Goal: Task Accomplishment & Management: Manage account settings

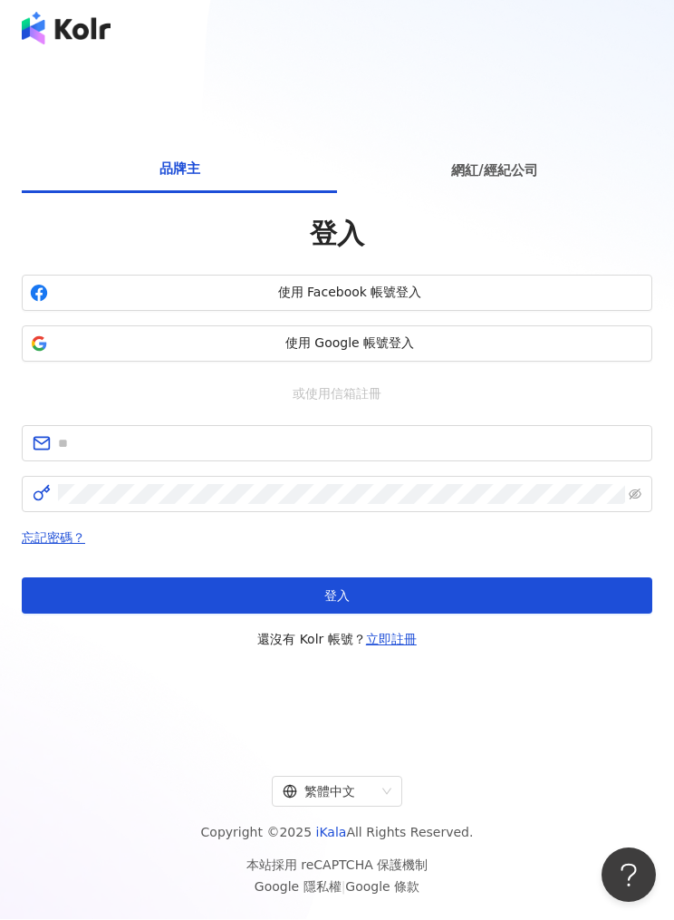
click at [499, 181] on span "網紅/經紀公司" at bounding box center [494, 170] width 86 height 22
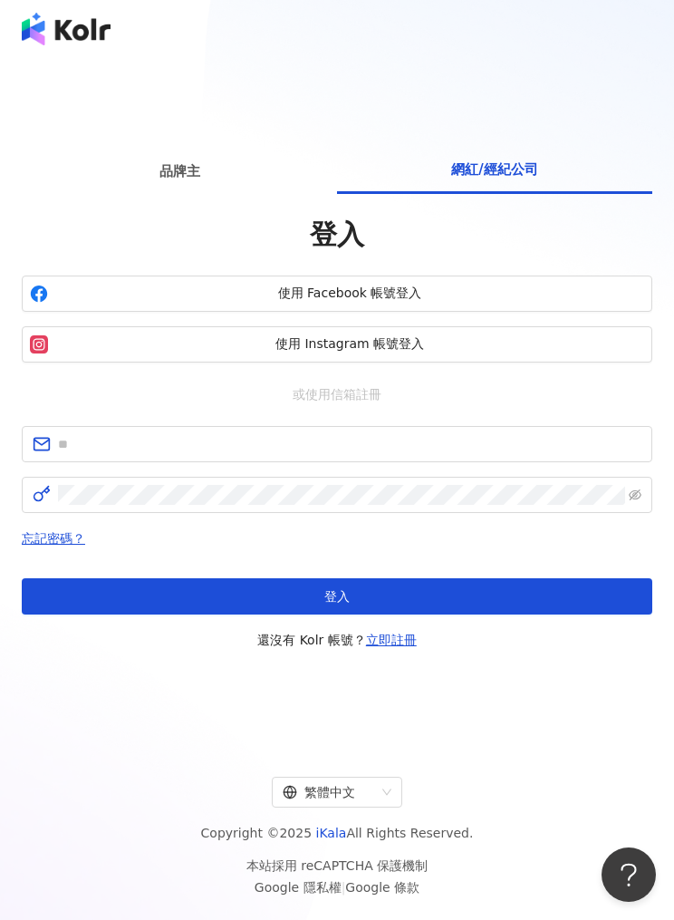
click at [485, 362] on button "使用 Instagram 帳號登入" at bounding box center [337, 344] width 631 height 36
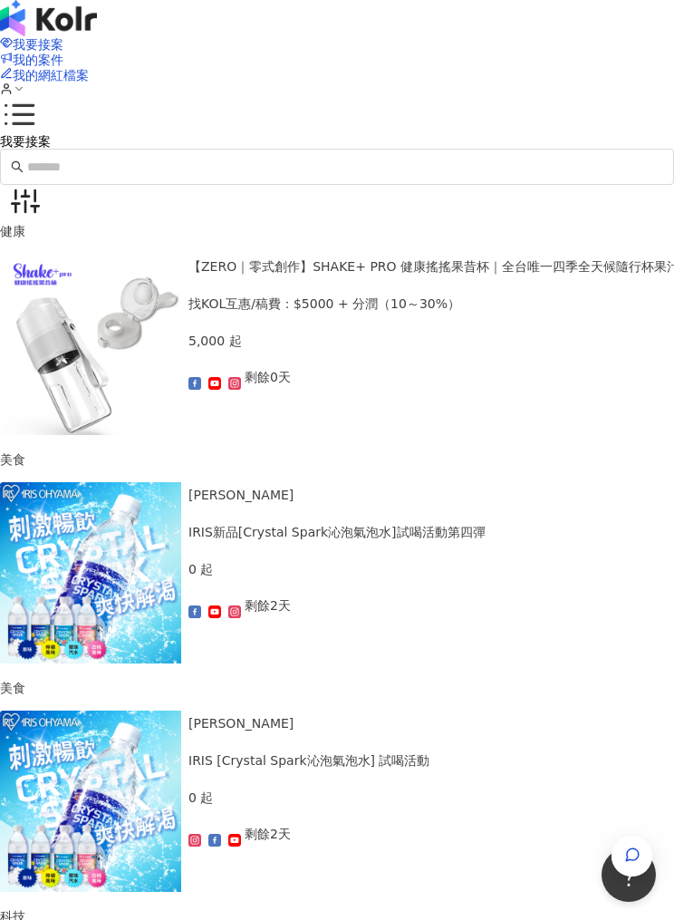
click at [34, 104] on icon at bounding box center [20, 114] width 30 height 21
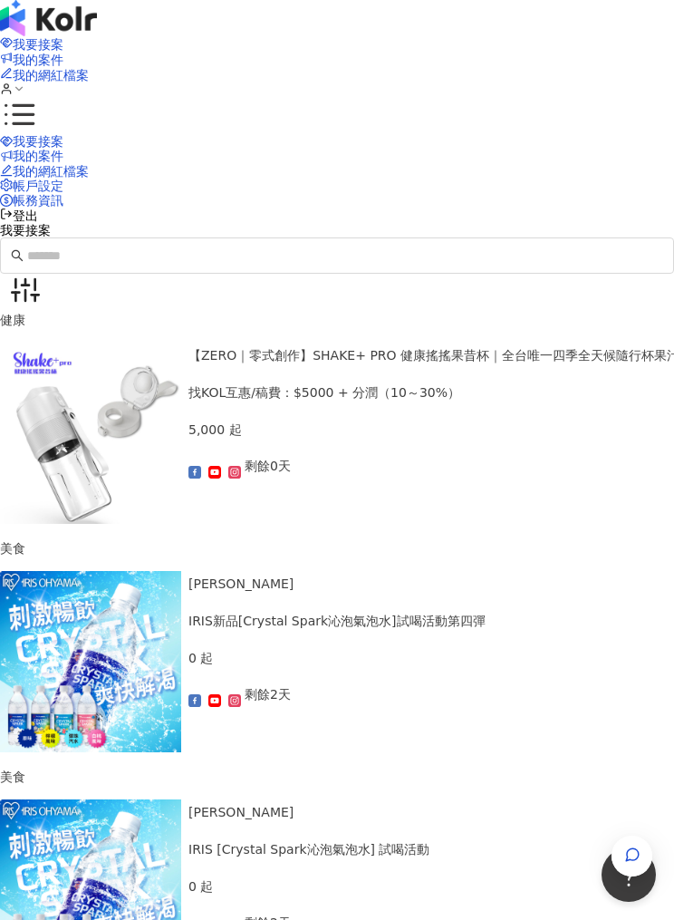
click at [63, 188] on link "帳戶設定" at bounding box center [31, 186] width 63 height 14
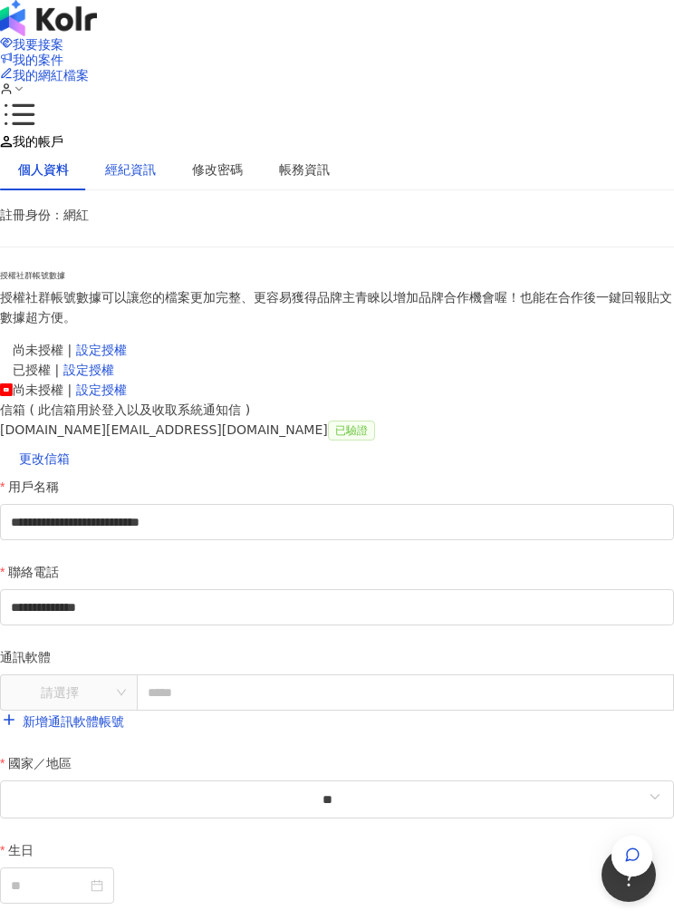
click at [155, 167] on div "經紀資訊" at bounding box center [130, 169] width 51 height 20
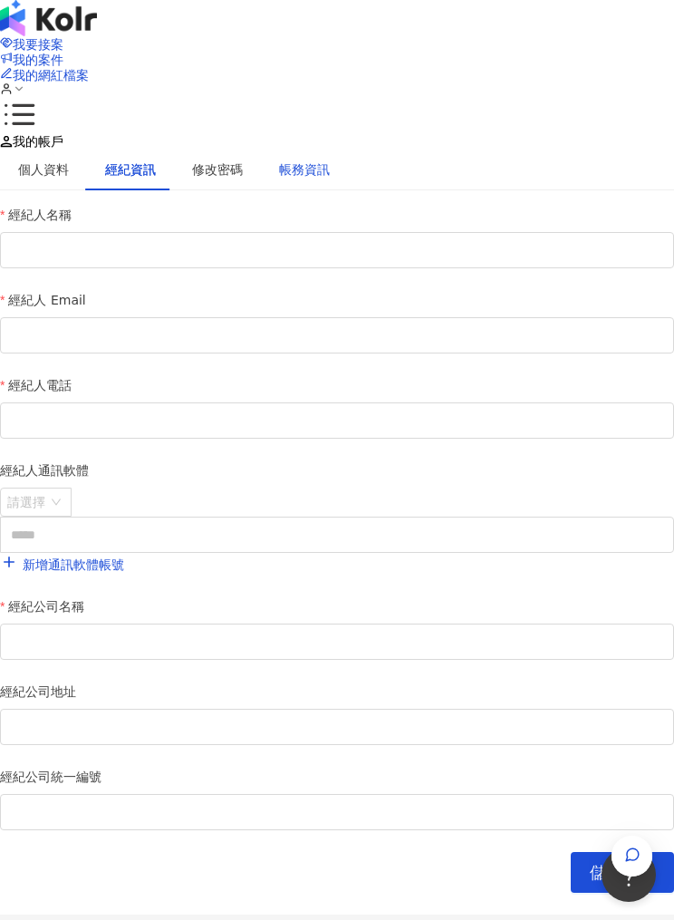
click at [324, 165] on div "帳務資訊" at bounding box center [304, 169] width 51 height 20
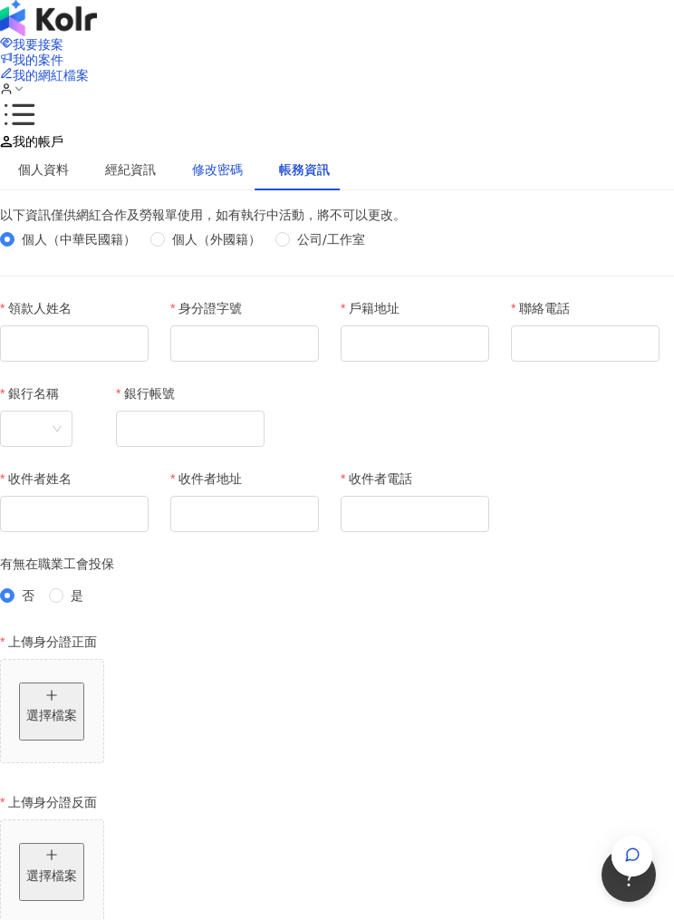
click at [231, 167] on div "修改密碼" at bounding box center [217, 169] width 51 height 20
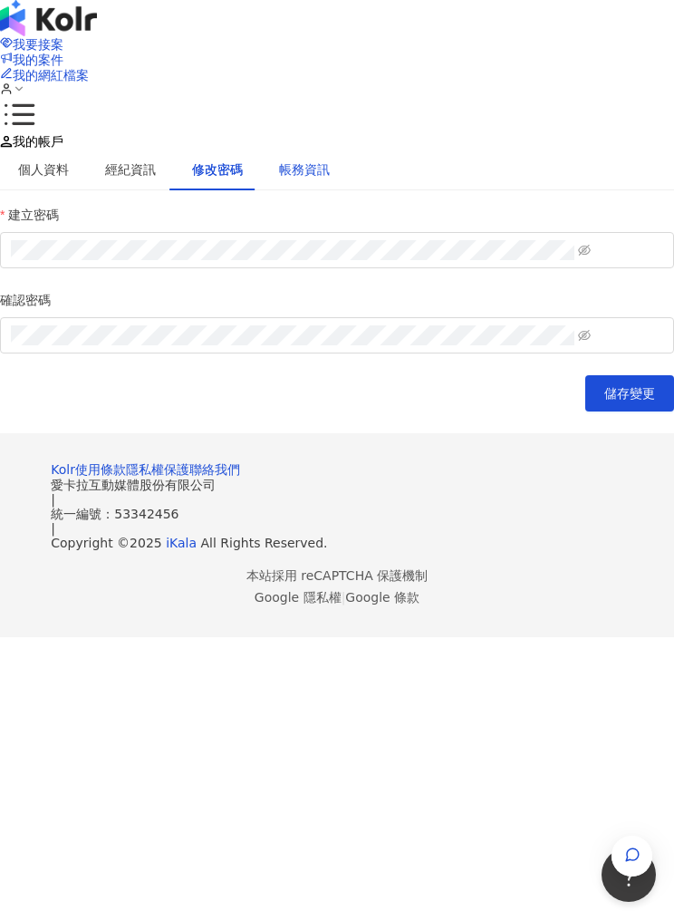
click at [319, 167] on div "帳務資訊" at bounding box center [304, 169] width 51 height 20
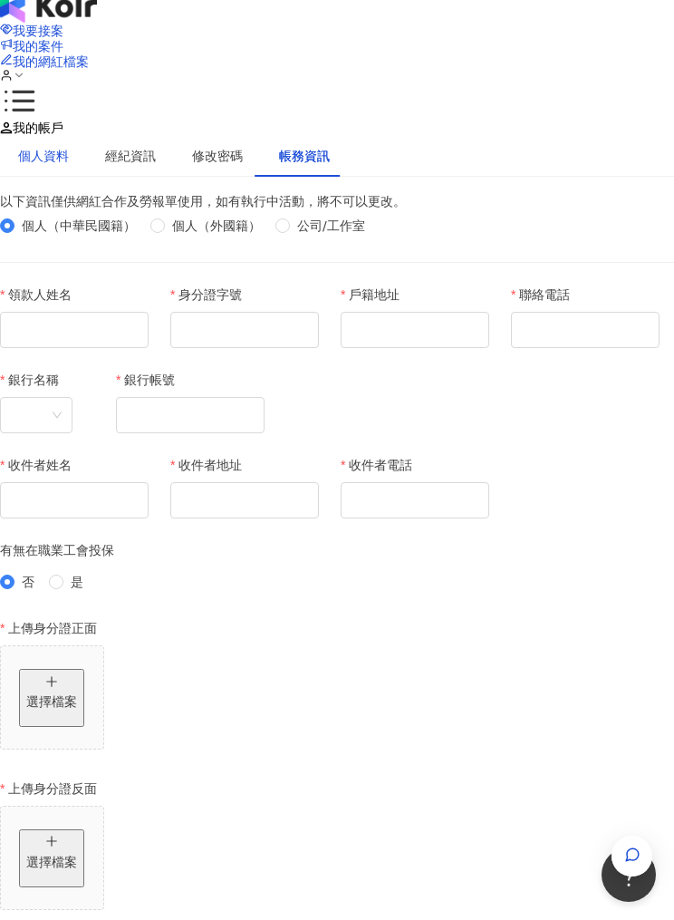
click at [63, 146] on div "個人資料" at bounding box center [43, 156] width 51 height 20
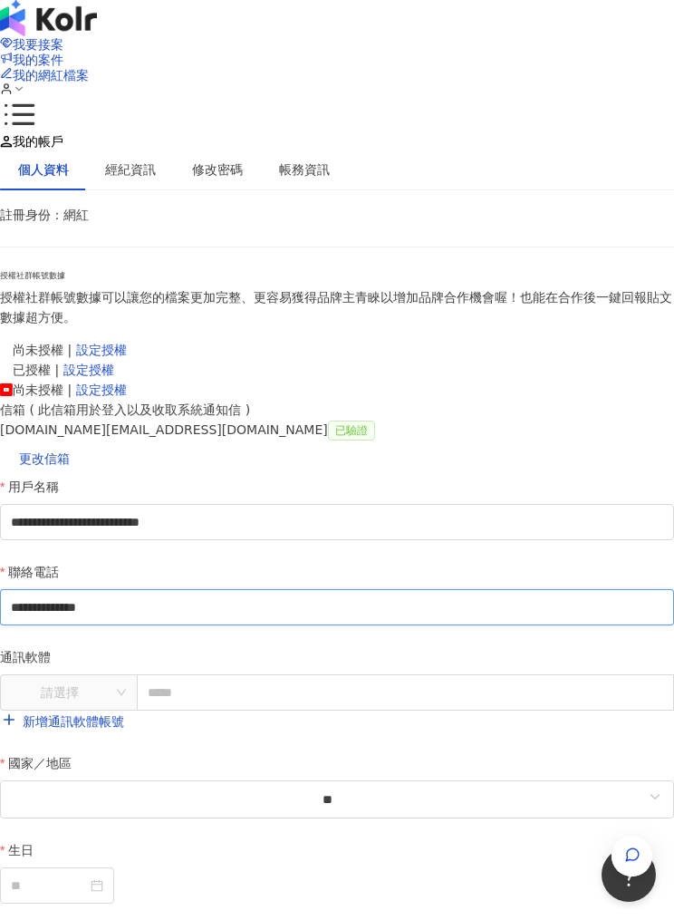
click at [462, 625] on input "**********" at bounding box center [337, 607] width 674 height 36
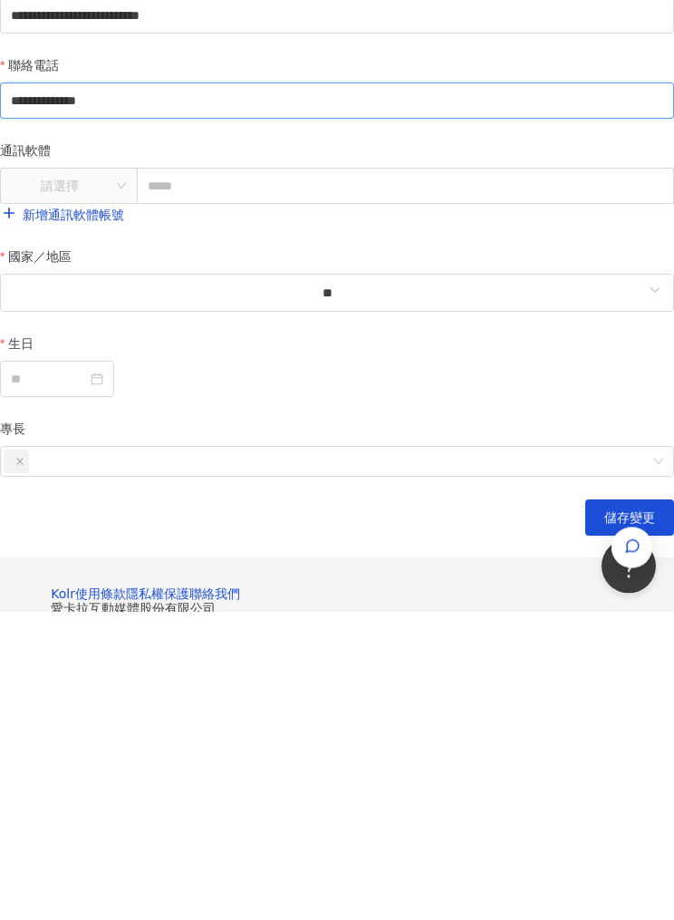
click at [207, 391] on input "**********" at bounding box center [337, 409] width 674 height 36
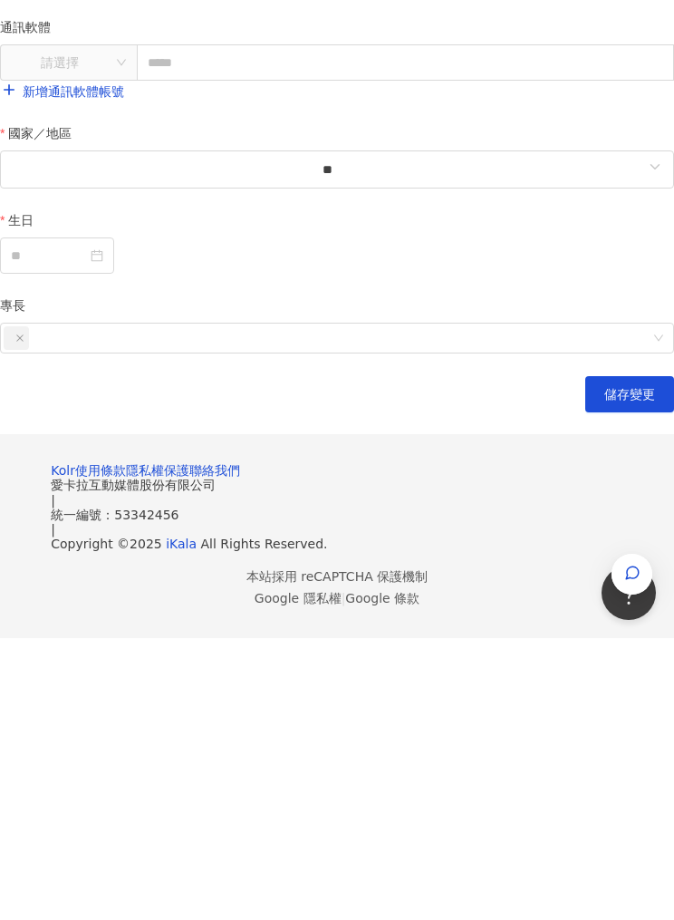
scroll to position [507, 0]
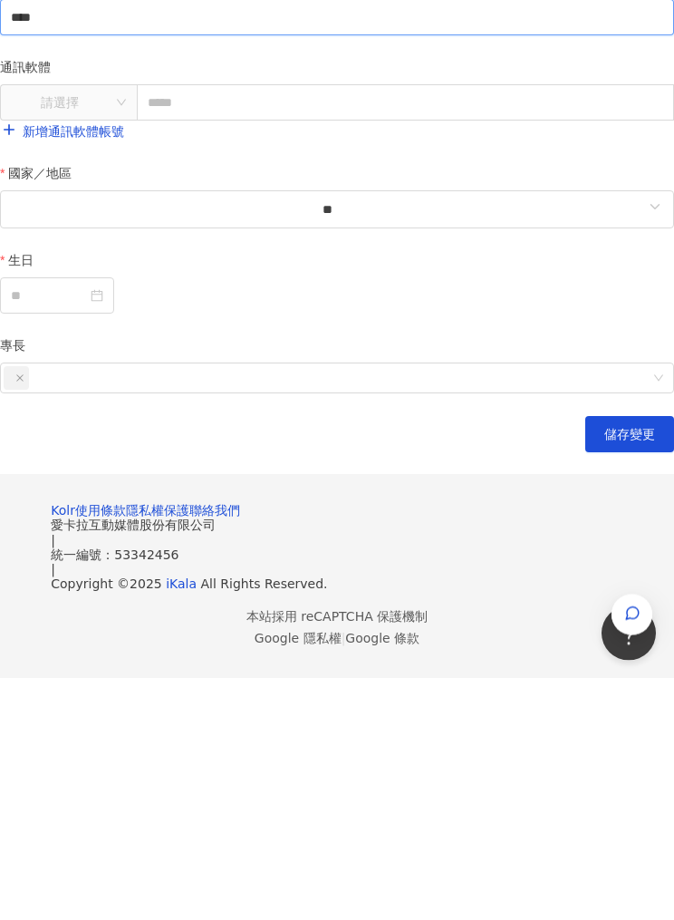
type input "****"
click at [619, 658] on button "儲存變更" at bounding box center [629, 676] width 89 height 36
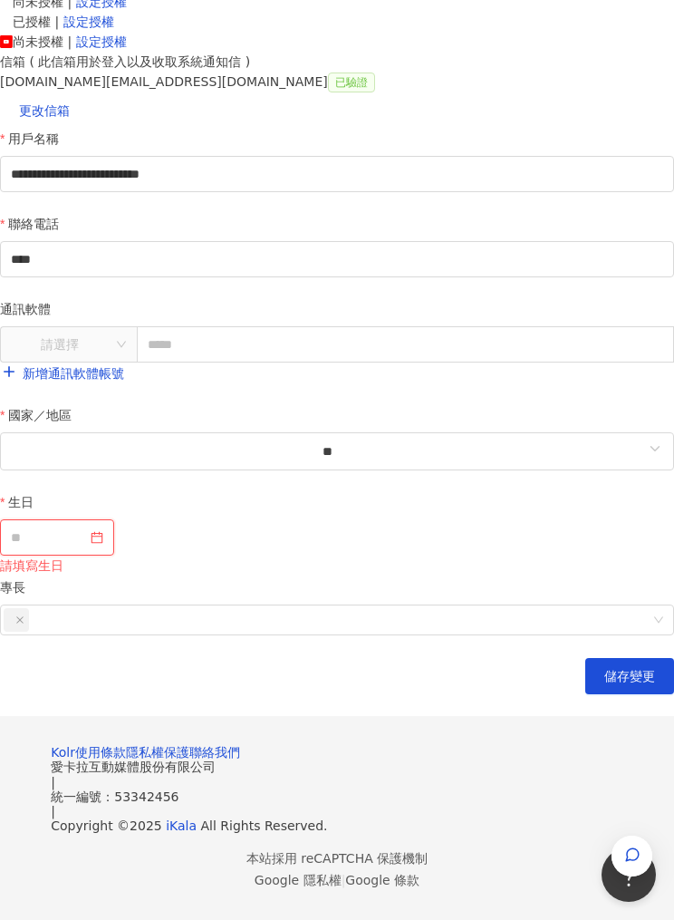
click at [79, 547] on input "生日" at bounding box center [49, 537] width 76 height 20
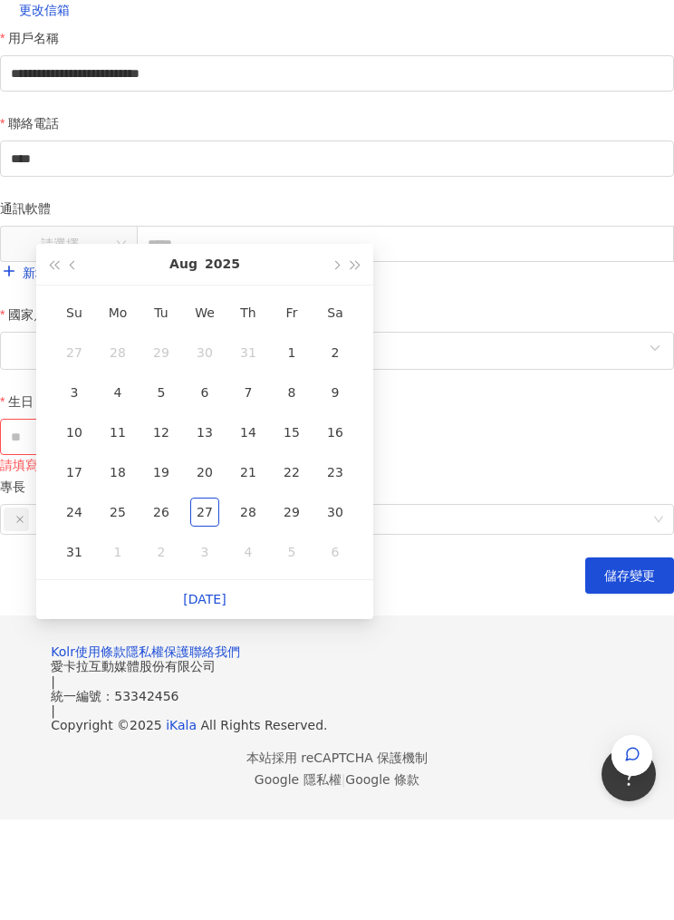
click at [82, 344] on button "button" at bounding box center [73, 364] width 20 height 41
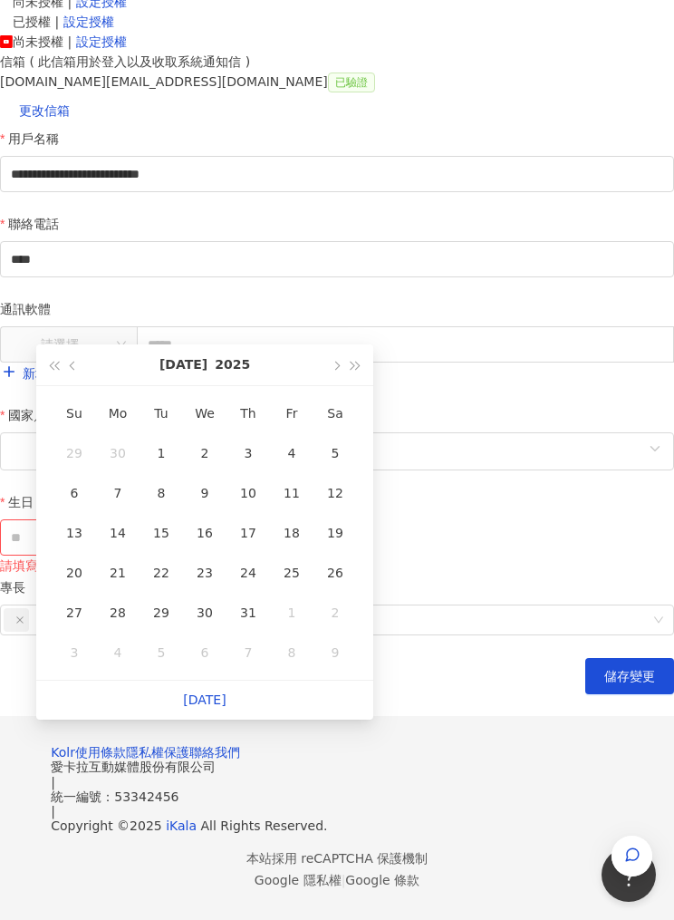
click at [74, 362] on span "button" at bounding box center [74, 366] width 9 height 9
click at [82, 344] on button "button" at bounding box center [73, 364] width 20 height 41
click at [354, 344] on button "button" at bounding box center [356, 364] width 20 height 41
click at [82, 344] on button "button" at bounding box center [73, 364] width 20 height 41
click at [85, 344] on div "[DATE]" at bounding box center [204, 364] width 241 height 41
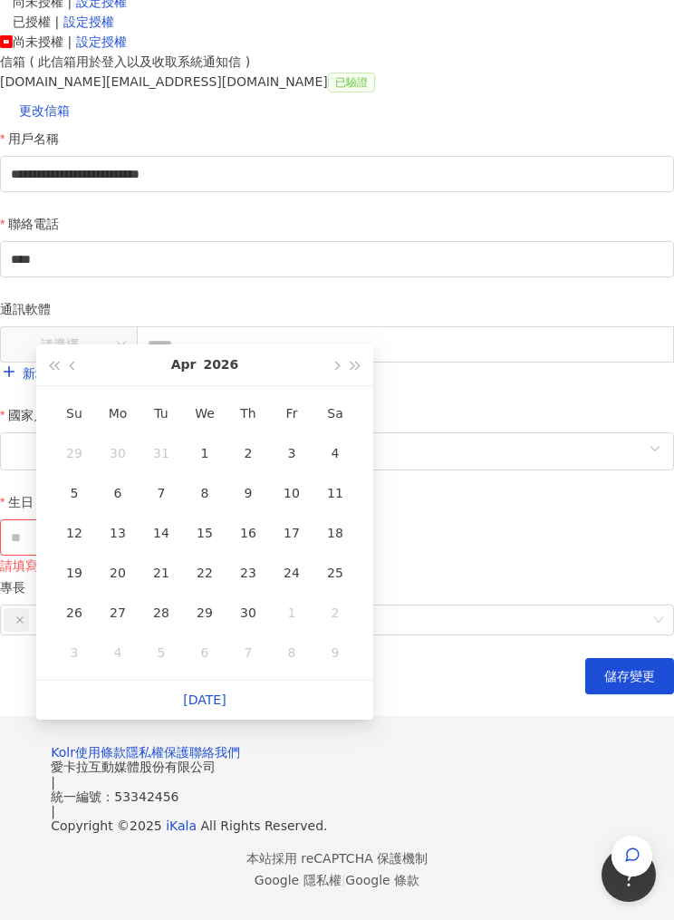
click at [82, 344] on button "button" at bounding box center [73, 364] width 20 height 41
click at [60, 344] on button "button" at bounding box center [53, 364] width 20 height 41
click at [155, 344] on div "[DATE]" at bounding box center [204, 364] width 241 height 41
click at [221, 344] on button "2025" at bounding box center [222, 364] width 35 height 41
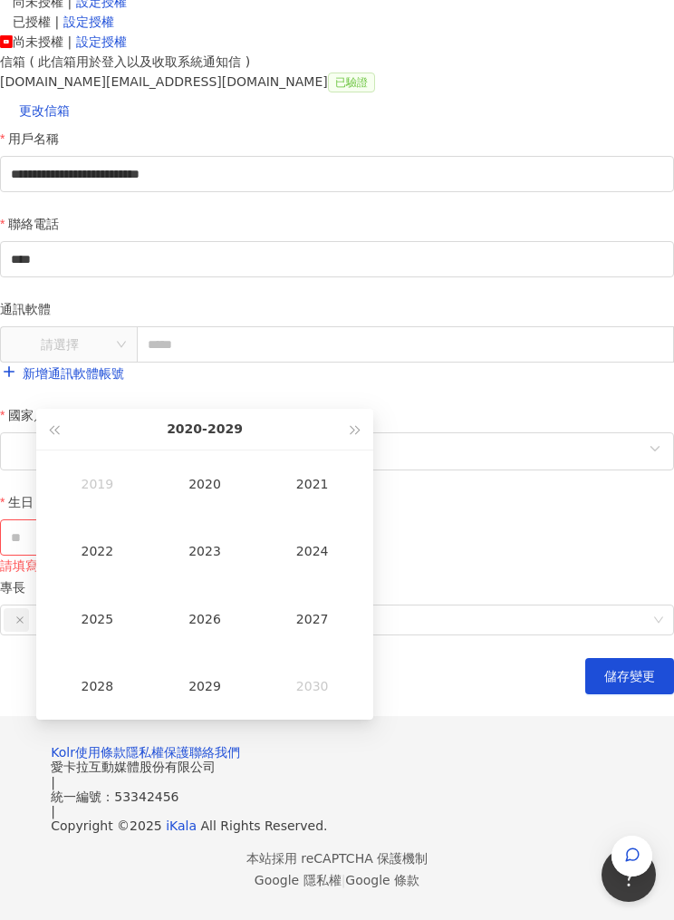
click at [55, 409] on button "button" at bounding box center [53, 429] width 20 height 41
click at [56, 409] on button "button" at bounding box center [53, 429] width 20 height 41
click at [199, 536] on div "1993" at bounding box center [205, 550] width 62 height 29
click at [201, 536] on div "May" at bounding box center [205, 550] width 62 height 29
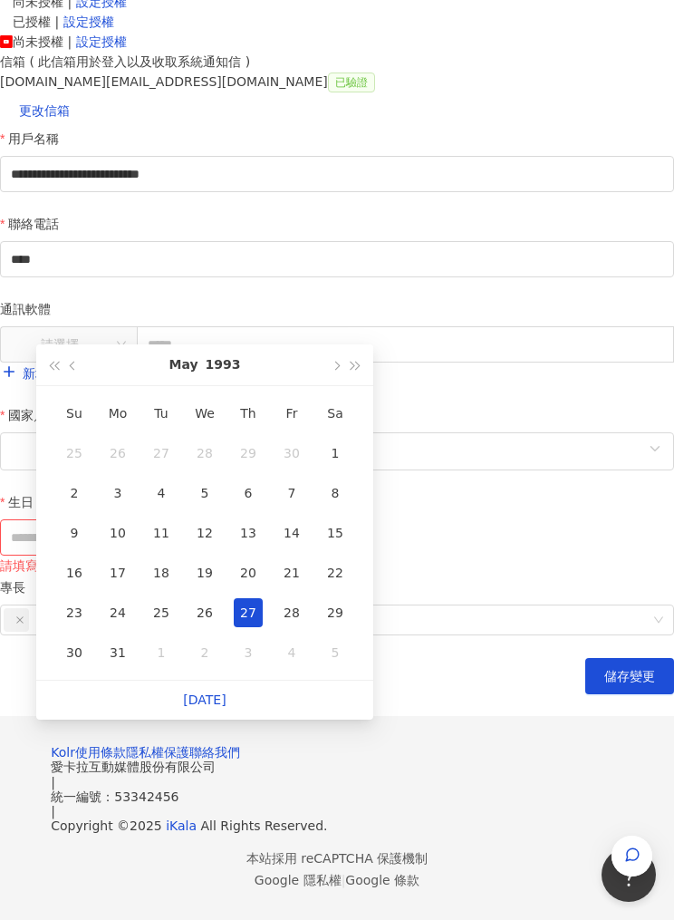
type input "**********"
click at [336, 439] on div "1" at bounding box center [335, 453] width 29 height 29
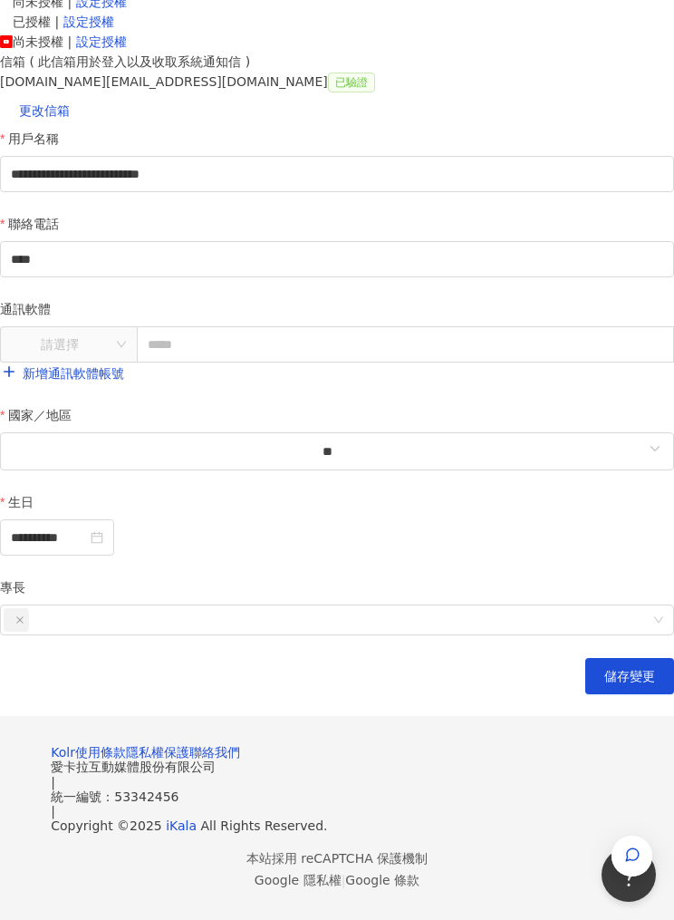
click at [606, 683] on span "儲存變更" at bounding box center [629, 676] width 51 height 14
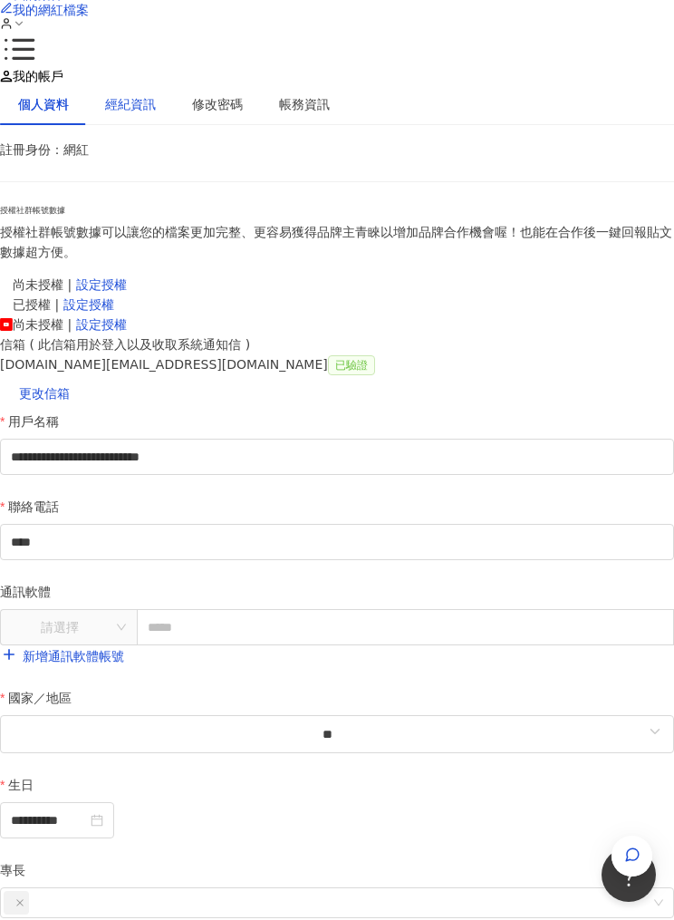
click at [156, 98] on div "經紀資訊" at bounding box center [130, 104] width 51 height 20
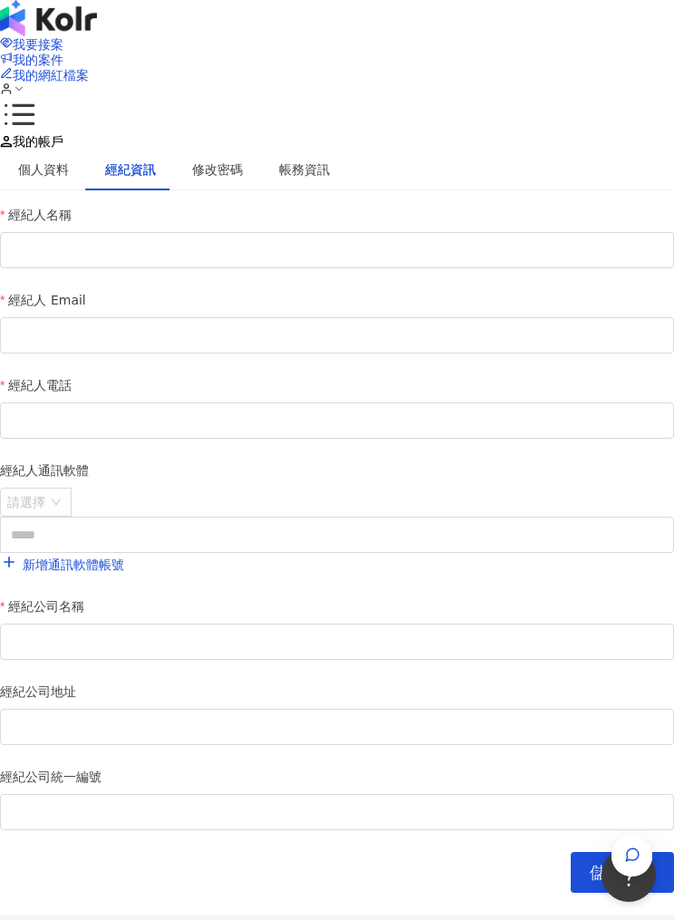
click at [331, 149] on div "帳務資訊" at bounding box center [304, 170] width 87 height 42
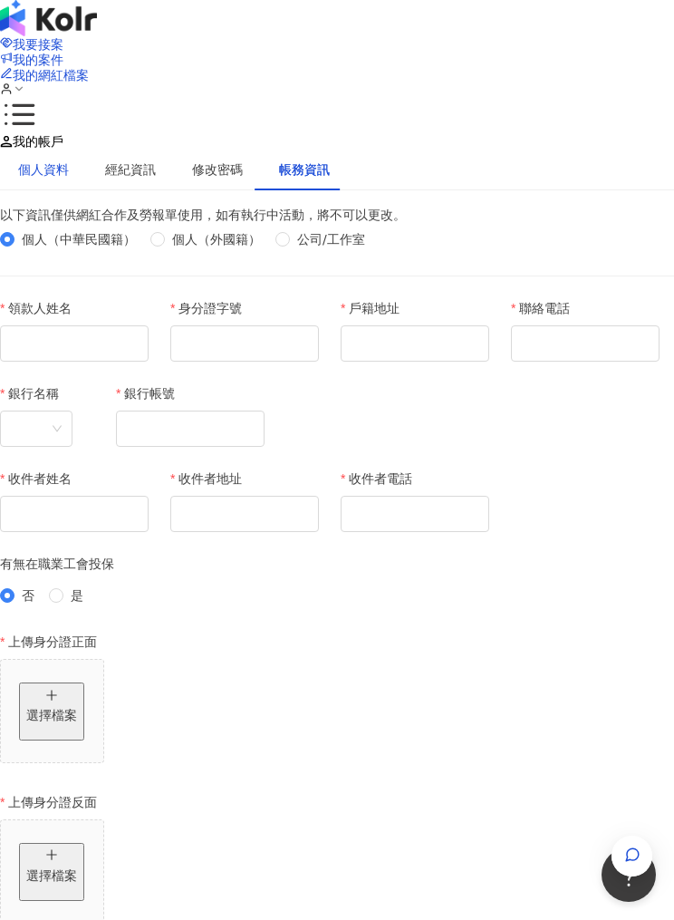
click at [69, 159] on div "個人資料" at bounding box center [43, 169] width 51 height 20
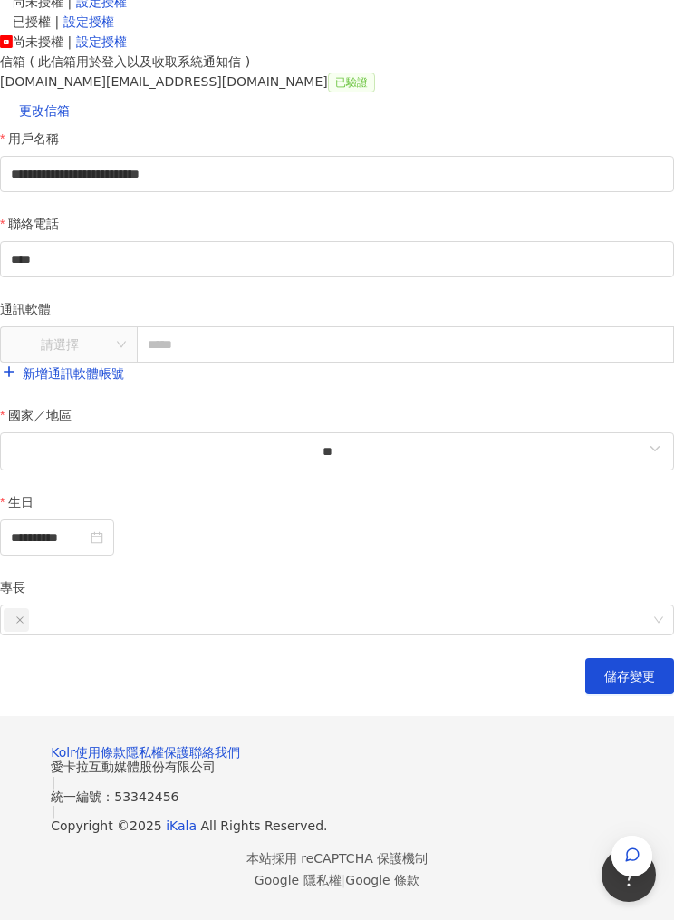
scroll to position [519, 0]
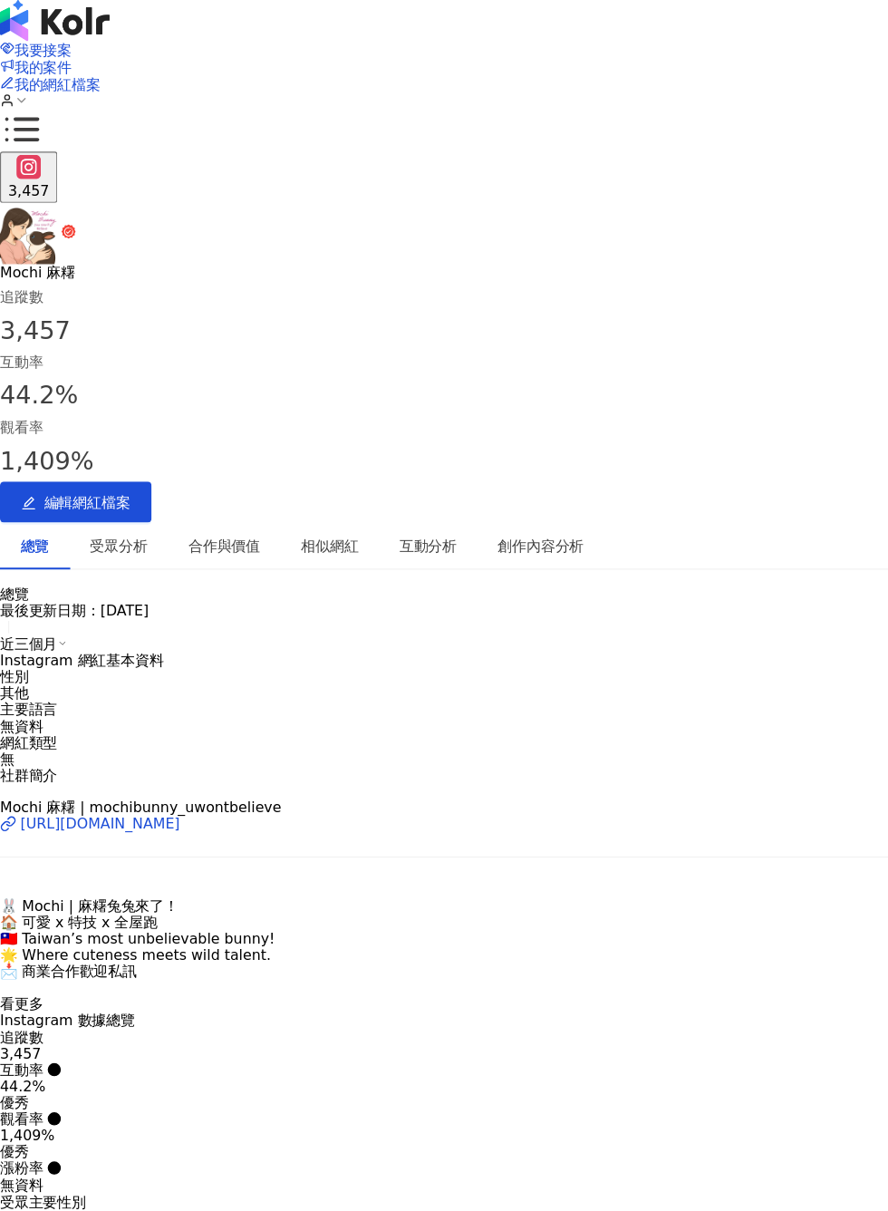
click at [134, 426] on button "編輯網紅檔案" at bounding box center [67, 444] width 134 height 36
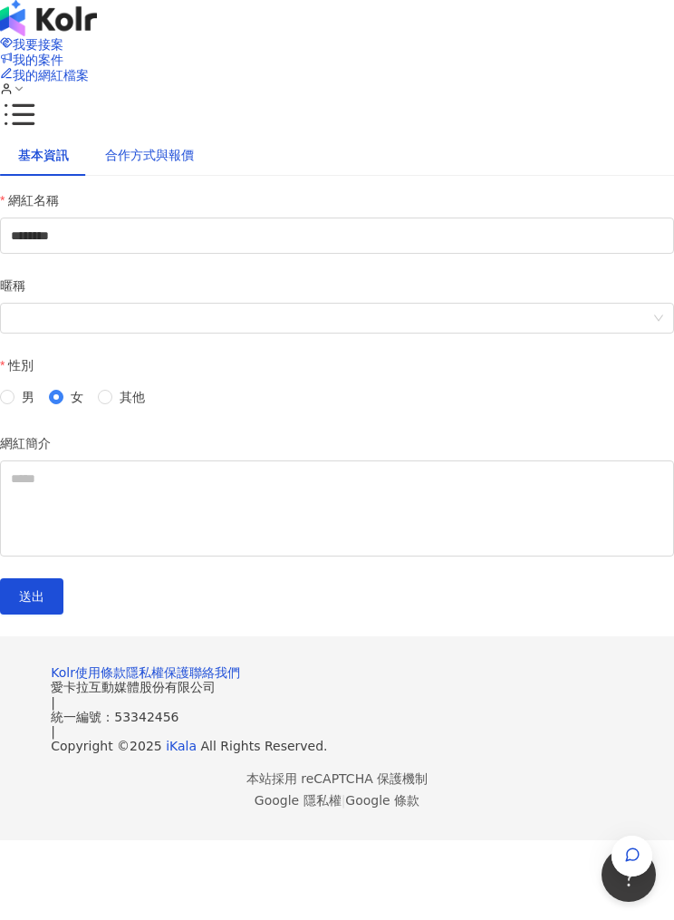
click at [177, 145] on div "合作方式與報價" at bounding box center [149, 155] width 89 height 20
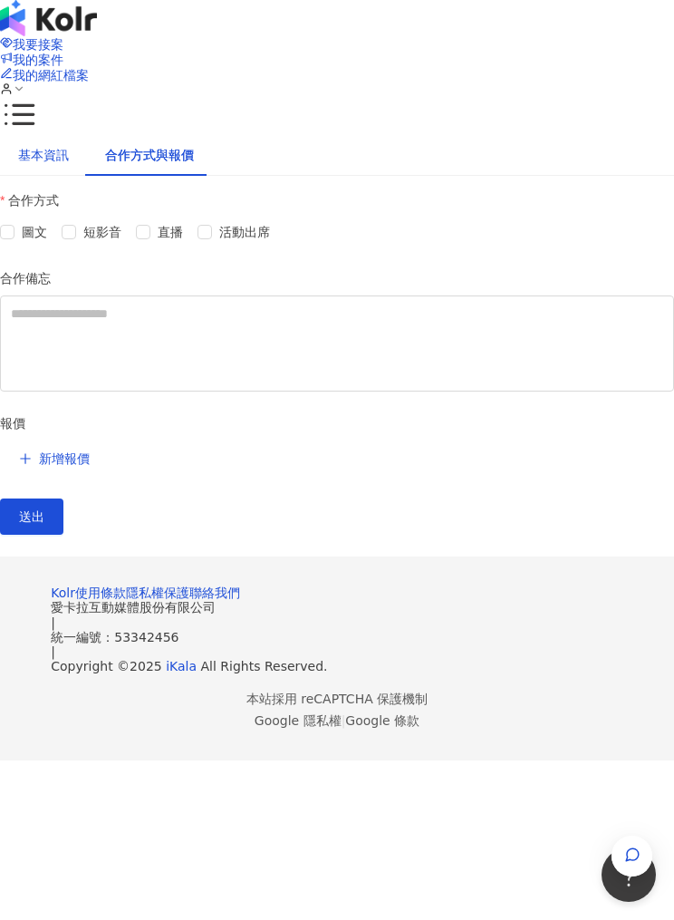
click at [53, 145] on div "基本資訊" at bounding box center [43, 155] width 51 height 20
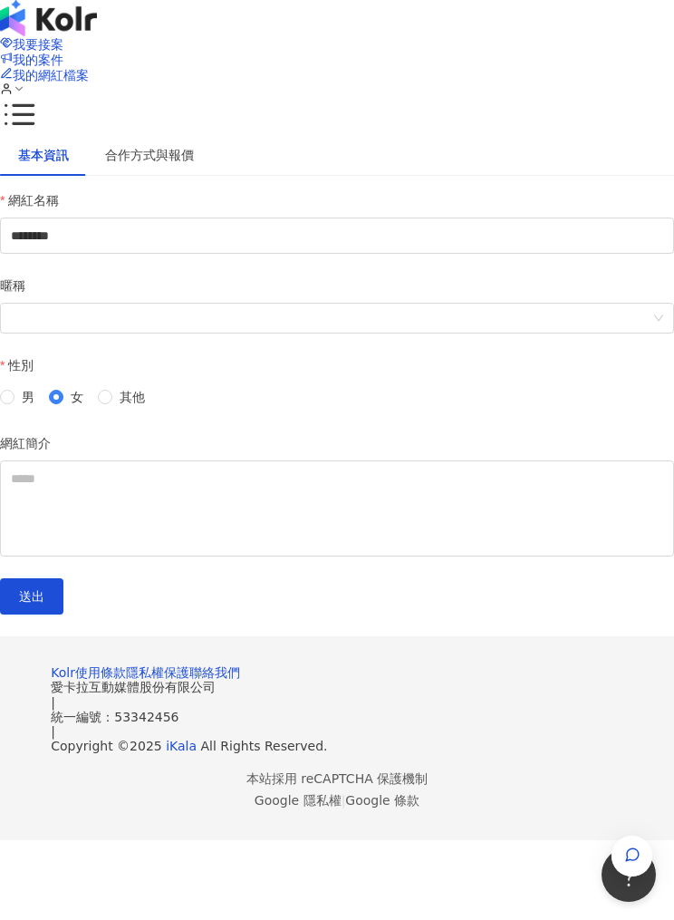
click at [40, 589] on span "送出" at bounding box center [31, 596] width 25 height 14
click at [34, 104] on icon at bounding box center [20, 114] width 30 height 21
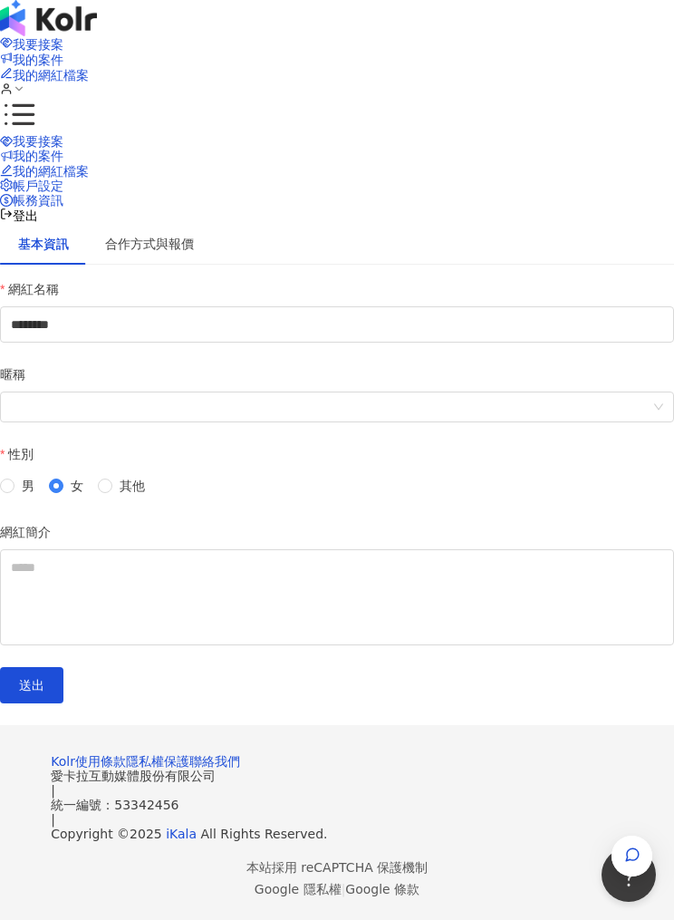
click at [34, 104] on icon at bounding box center [20, 114] width 30 height 21
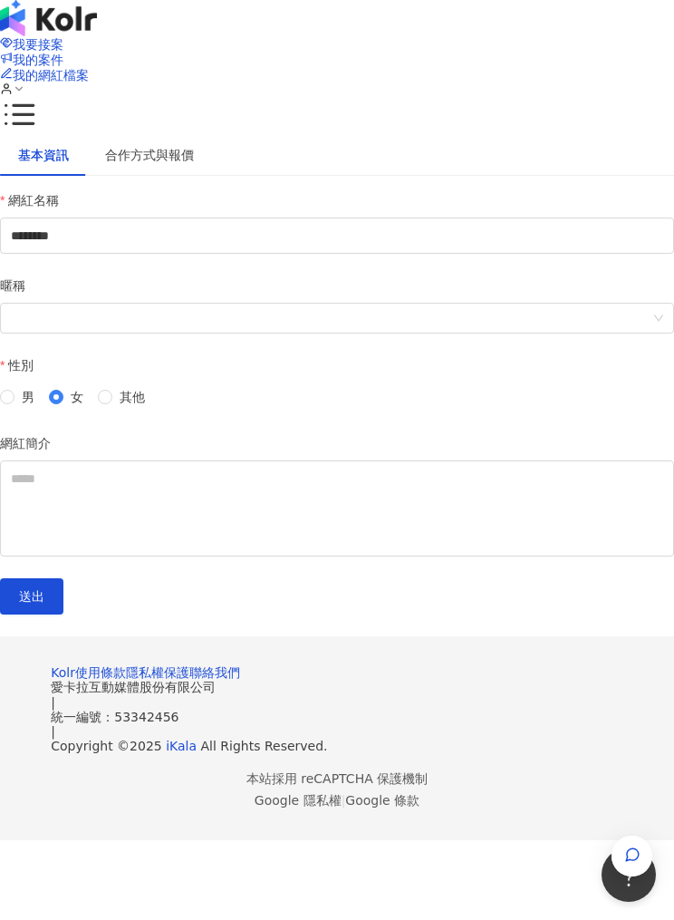
click at [34, 104] on icon at bounding box center [20, 114] width 30 height 21
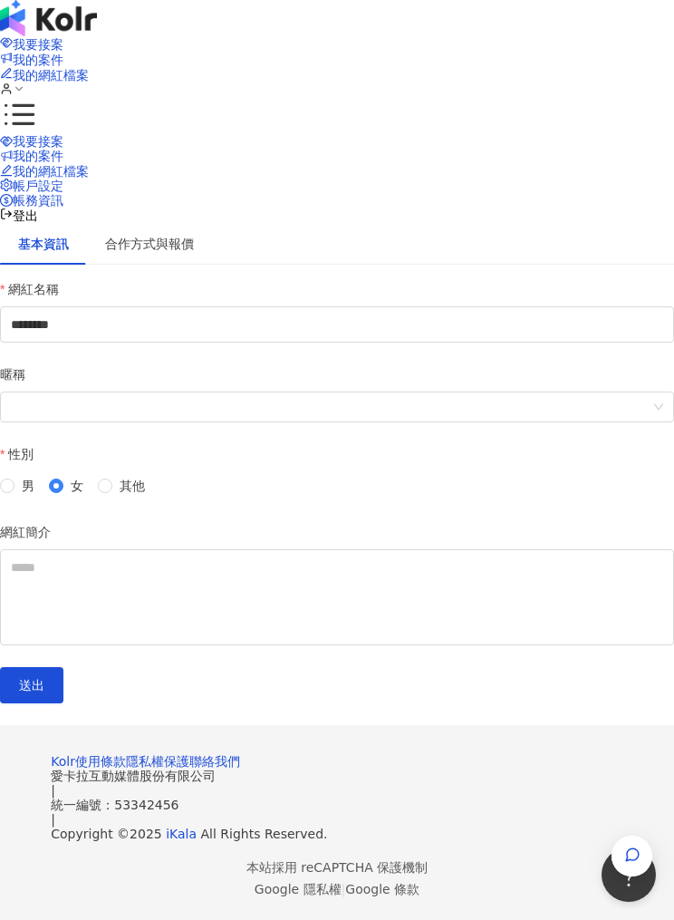
click at [89, 173] on link "我的網紅檔案" at bounding box center [44, 171] width 89 height 14
